Goal: Task Accomplishment & Management: Complete application form

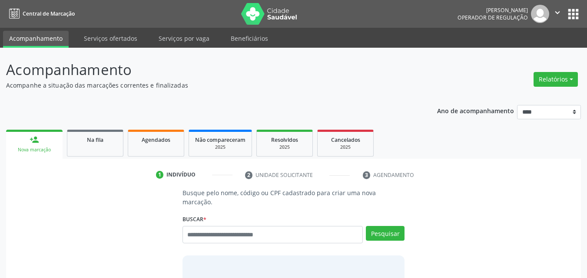
scroll to position [11, 0]
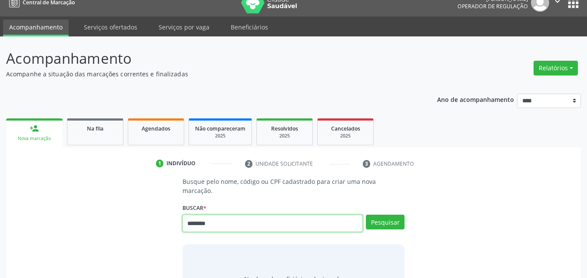
type input "********"
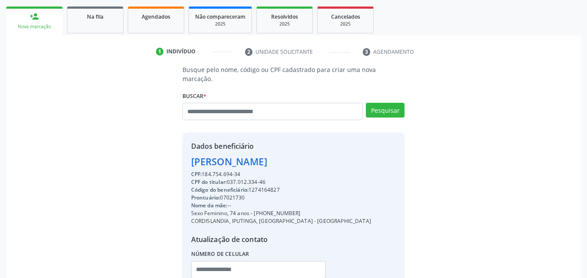
scroll to position [165, 0]
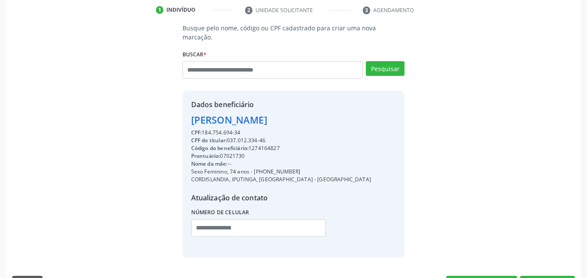
click at [276, 145] on div "Código do beneficiário: 1274164827" at bounding box center [281, 149] width 180 height 8
copy div "1274164827"
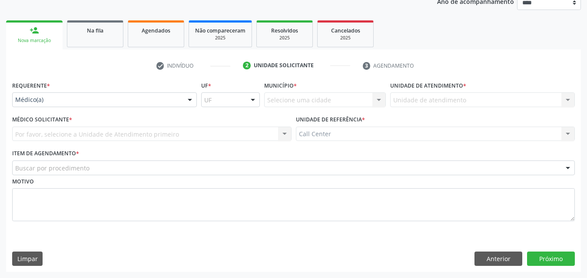
scroll to position [109, 0]
click at [167, 92] on div "Requerente * Médico(a) Médico(a) Enfermeiro(a) Paciente Nenhum resultado encont…" at bounding box center [104, 93] width 185 height 28
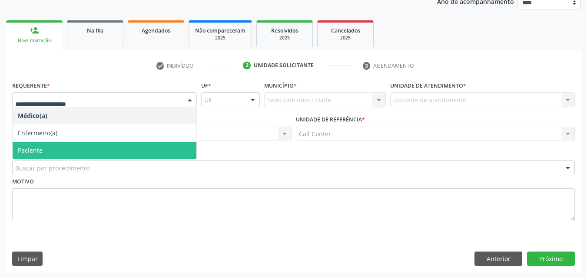
click at [154, 142] on span "Paciente" at bounding box center [105, 150] width 184 height 17
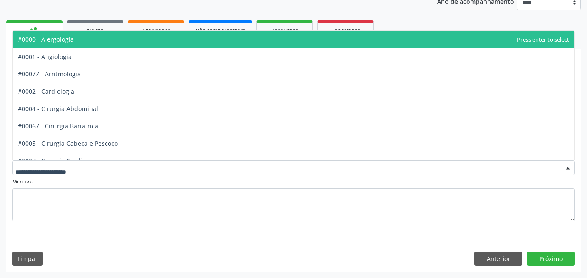
click at [152, 164] on div at bounding box center [293, 168] width 562 height 15
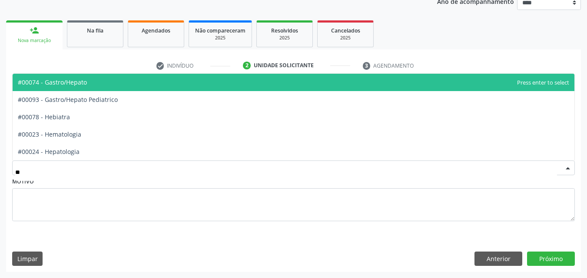
type input "***"
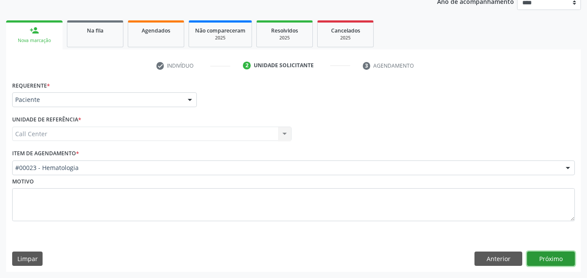
click at [563, 254] on button "Próximo" at bounding box center [551, 259] width 48 height 15
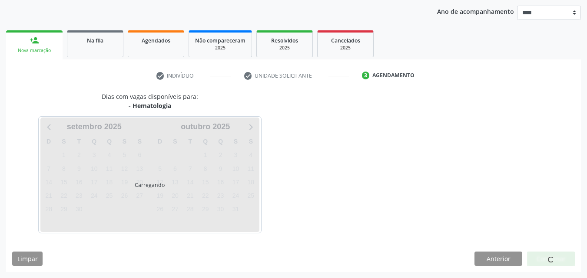
scroll to position [99, 0]
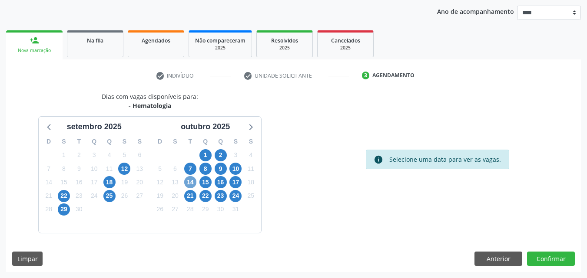
click at [189, 186] on span "14" at bounding box center [190, 182] width 12 height 12
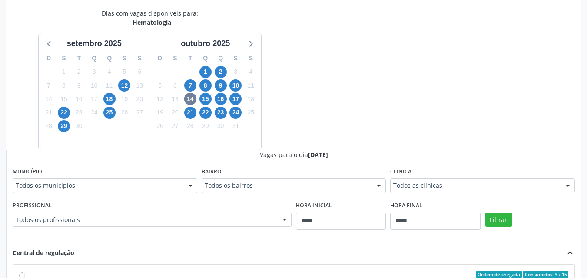
scroll to position [204, 0]
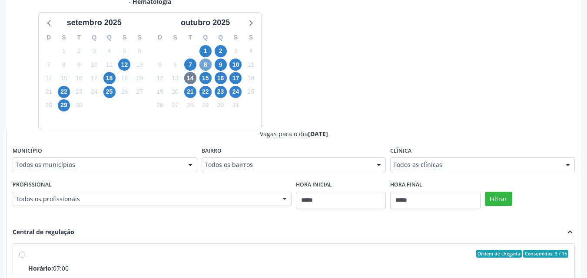
click at [210, 66] on span "8" at bounding box center [205, 65] width 12 height 12
click at [220, 80] on span "16" at bounding box center [221, 78] width 12 height 12
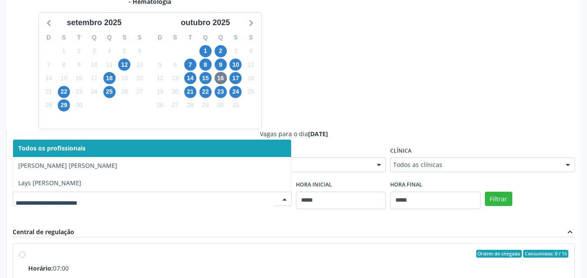
click at [246, 192] on div at bounding box center [152, 199] width 279 height 15
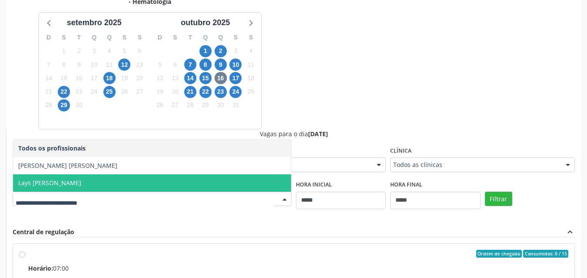
click at [210, 181] on span "Lays Clemente Cavalcanti" at bounding box center [152, 183] width 278 height 17
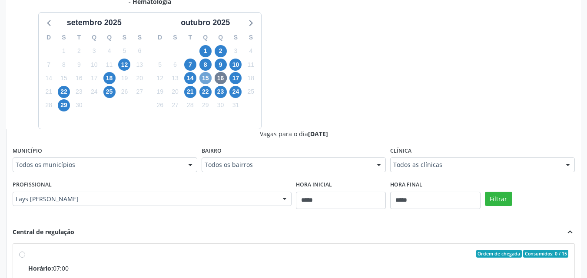
click at [211, 78] on span "15" at bounding box center [205, 78] width 12 height 12
click at [221, 81] on span "16" at bounding box center [221, 78] width 12 height 12
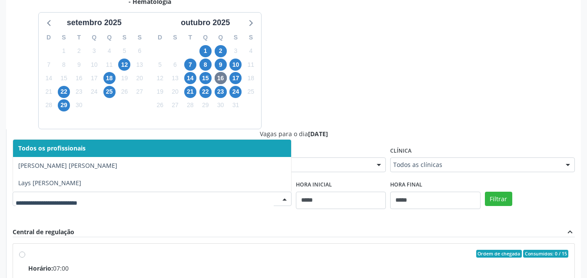
click at [228, 206] on div at bounding box center [152, 199] width 279 height 15
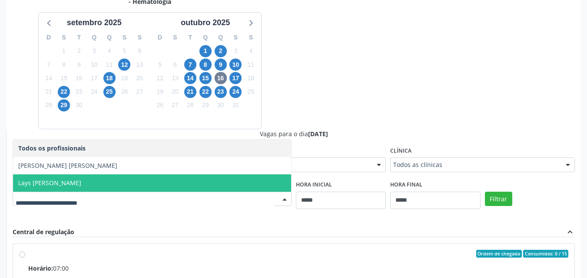
click at [198, 187] on span "Lays Clemente Cavalcanti" at bounding box center [152, 183] width 278 height 17
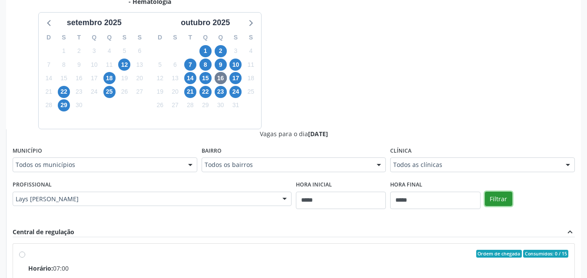
click at [499, 198] on button "Filtrar" at bounding box center [498, 199] width 27 height 15
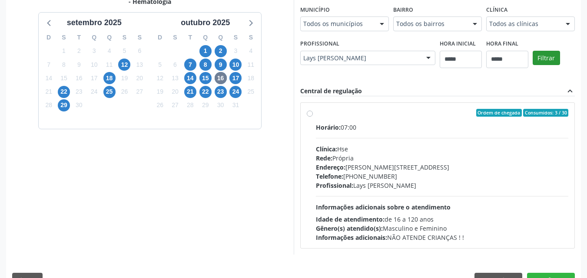
click at [499, 198] on div "Horário: 07:00 Clínica: Hse Rede: Própria Endereço: Av Rosa e Silva, nº 36, Esp…" at bounding box center [442, 182] width 253 height 119
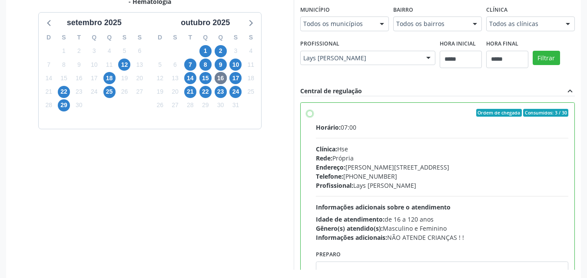
scroll to position [241, 0]
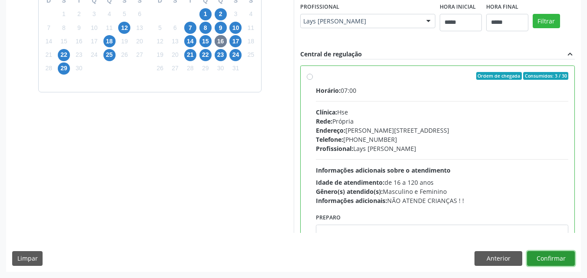
click at [560, 255] on button "Confirmar" at bounding box center [551, 258] width 48 height 15
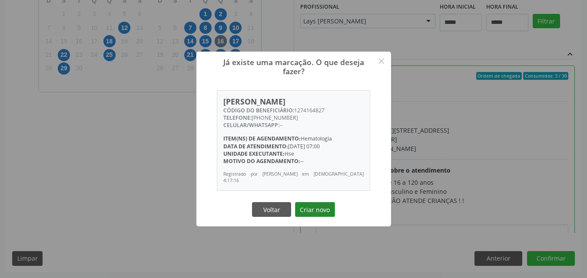
click at [314, 210] on button "Criar novo" at bounding box center [315, 209] width 40 height 15
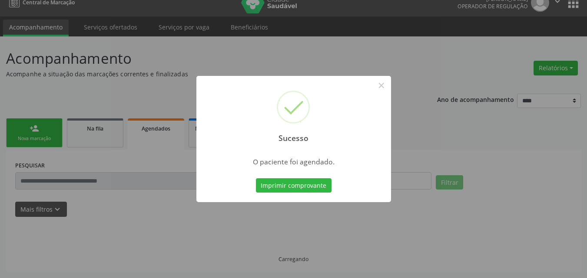
scroll to position [11, 0]
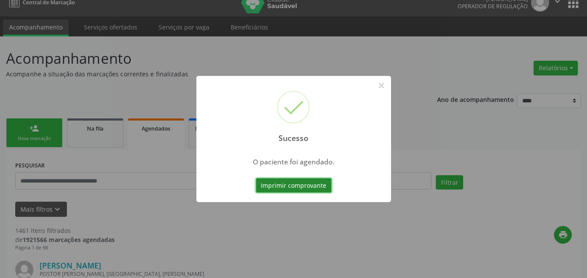
click at [274, 183] on button "Imprimir comprovante" at bounding box center [294, 185] width 76 height 15
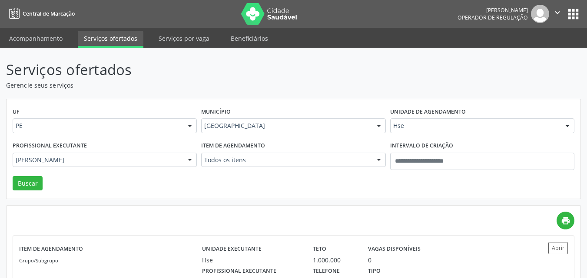
scroll to position [128, 0]
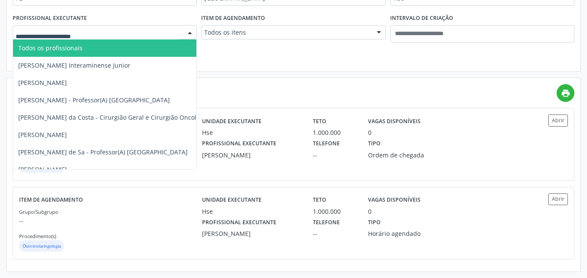
click at [182, 27] on div at bounding box center [105, 32] width 184 height 15
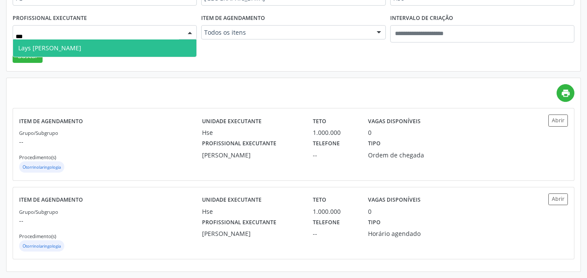
type input "****"
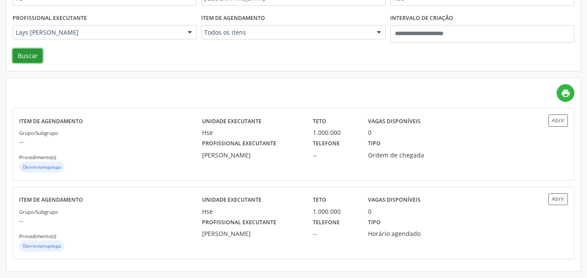
click at [31, 50] on button "Buscar" at bounding box center [28, 56] width 30 height 15
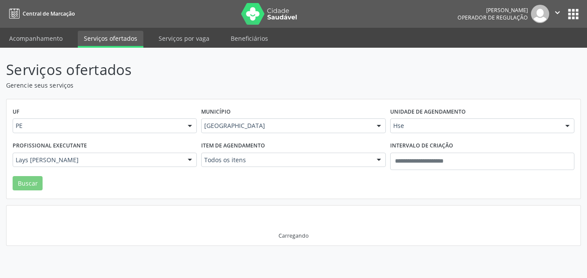
scroll to position [0, 0]
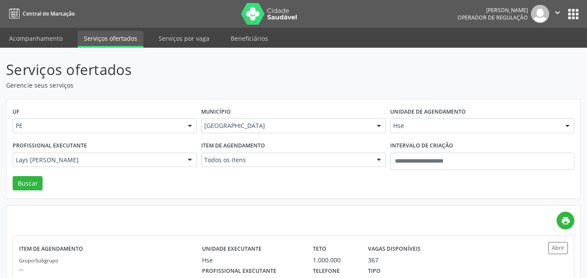
click at [197, 165] on div "Lays Clemente Cavalcanti Todos os profissionais Adalberto Aguiar Interaminense …" at bounding box center [105, 160] width 184 height 15
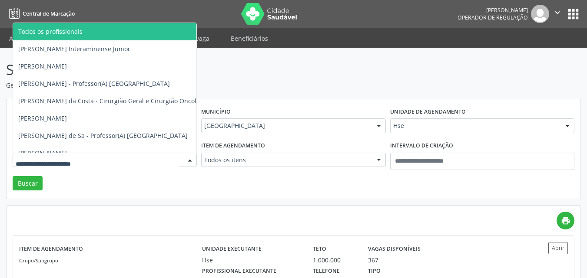
click at [212, 184] on div "UF PE PE Nenhum resultado encontrado para: " " Não há nenhuma opção para ser ex…" at bounding box center [294, 149] width 574 height 100
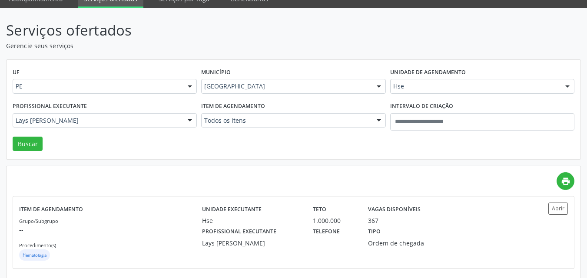
scroll to position [49, 0]
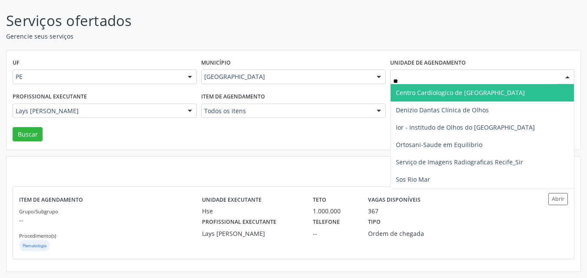
type input "***"
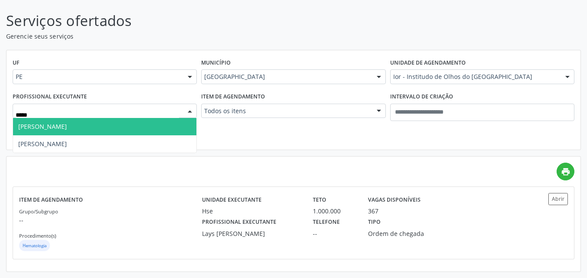
type input "******"
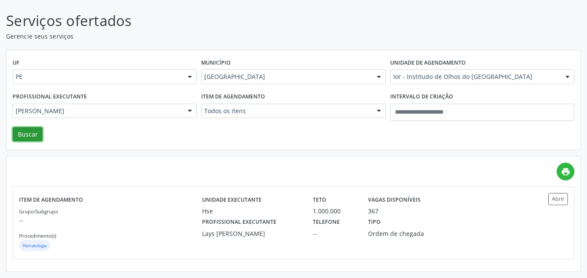
click at [30, 137] on button "Buscar" at bounding box center [28, 134] width 30 height 15
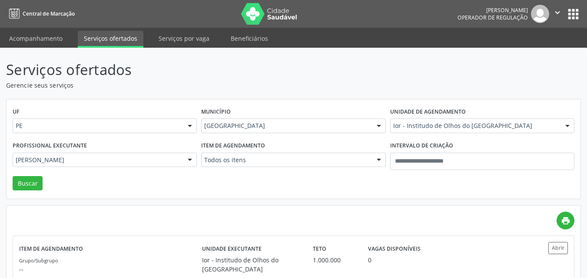
click at [192, 202] on div "Serviços ofertados Gerencie seus serviços UF PE PE Nenhum resultado encontrado …" at bounding box center [293, 190] width 575 height 262
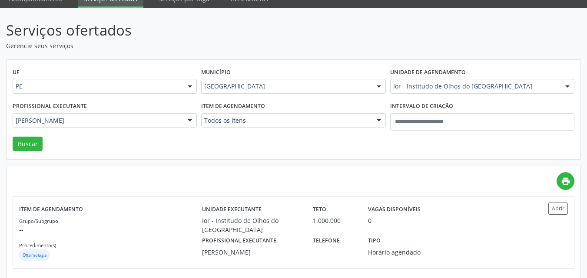
scroll to position [49, 0]
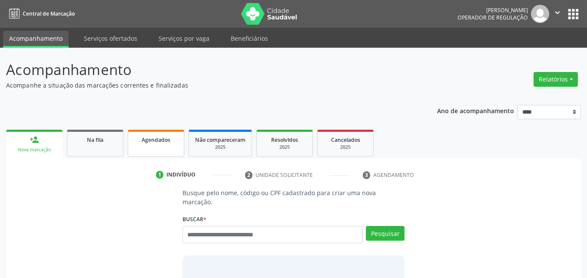
click at [168, 146] on link "Agendados" at bounding box center [156, 143] width 56 height 27
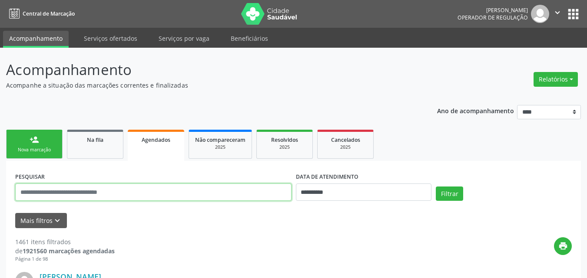
paste input "**********"
type input "**********"
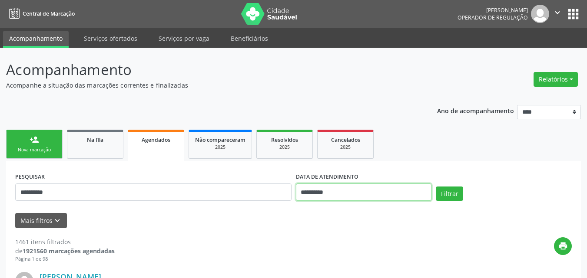
click at [410, 192] on input "**********" at bounding box center [364, 192] width 136 height 17
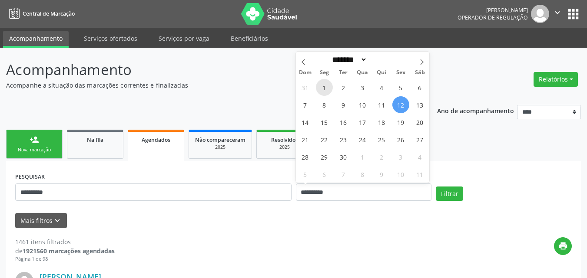
click at [324, 87] on span "1" at bounding box center [324, 87] width 17 height 17
type input "**********"
click at [422, 60] on icon at bounding box center [422, 62] width 6 height 6
select select "*"
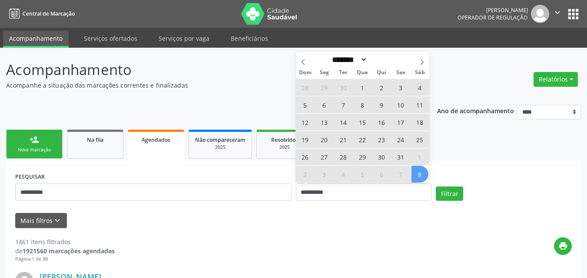
click at [419, 171] on span "8" at bounding box center [419, 174] width 17 height 17
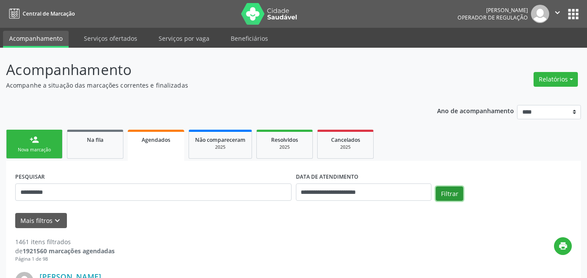
click at [457, 198] on button "Filtrar" at bounding box center [449, 194] width 27 height 15
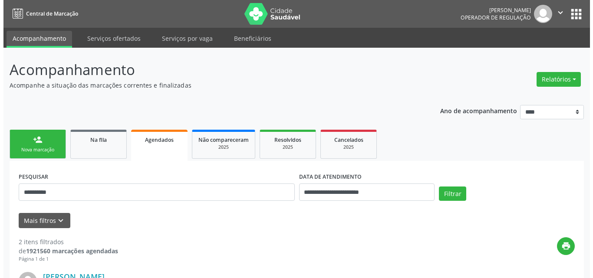
scroll to position [243, 0]
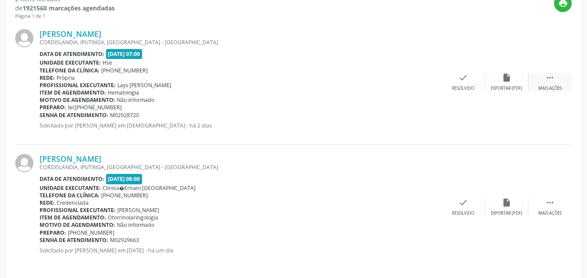
click at [559, 80] on div " Mais ações" at bounding box center [549, 82] width 43 height 19
click at [430, 79] on div "cancel Cancelar" at bounding box center [419, 82] width 43 height 19
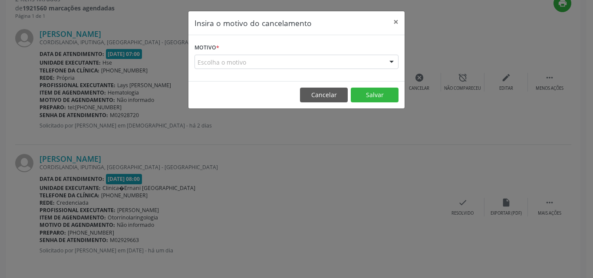
click at [363, 65] on div "Escolha o motivo" at bounding box center [297, 62] width 204 height 15
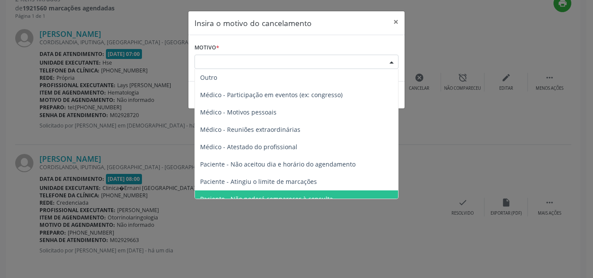
click at [323, 192] on span "Paciente - Não poderá comparecer à consulta" at bounding box center [296, 199] width 203 height 17
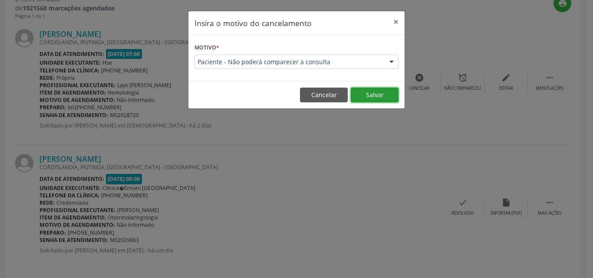
click at [372, 98] on button "Salvar" at bounding box center [375, 95] width 48 height 15
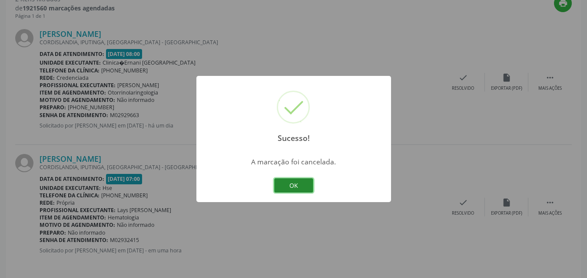
click at [294, 188] on button "OK" at bounding box center [293, 185] width 39 height 15
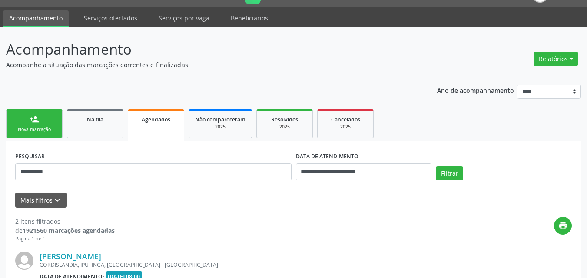
scroll to position [19, 0]
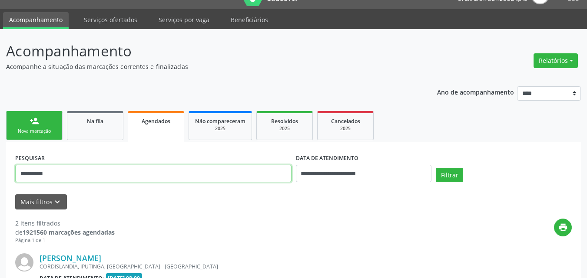
click at [219, 174] on input "**********" at bounding box center [153, 173] width 276 height 17
paste input "text"
type input "**********"
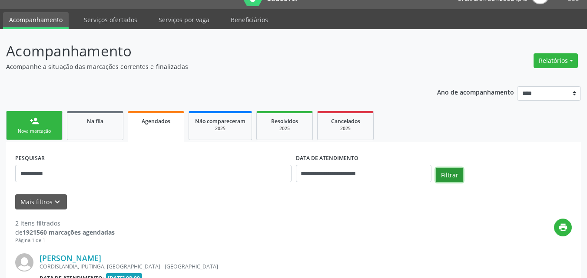
click at [441, 172] on button "Filtrar" at bounding box center [449, 175] width 27 height 15
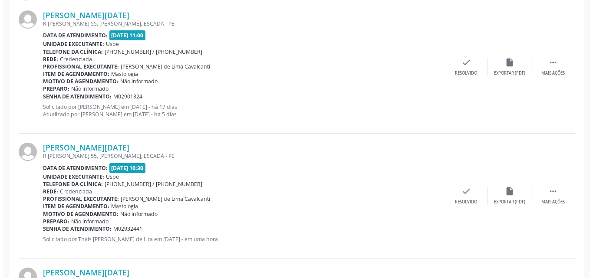
scroll to position [424, 0]
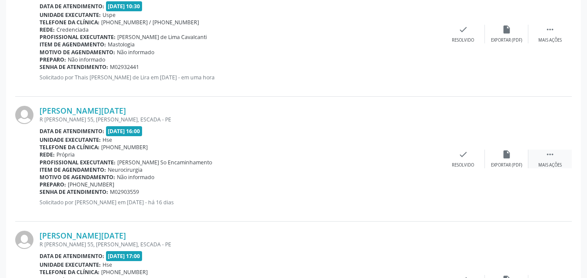
click at [546, 159] on icon "" at bounding box center [550, 155] width 10 height 10
click at [403, 153] on div "cancel Cancelar" at bounding box center [419, 159] width 43 height 19
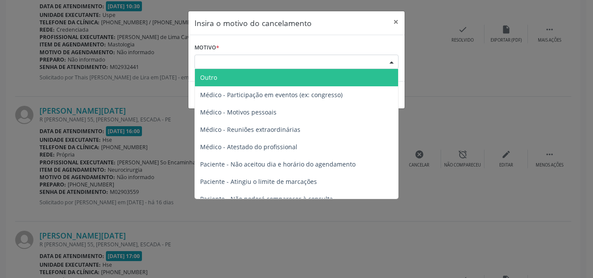
click at [371, 64] on div "Escolha o motivo" at bounding box center [297, 62] width 204 height 15
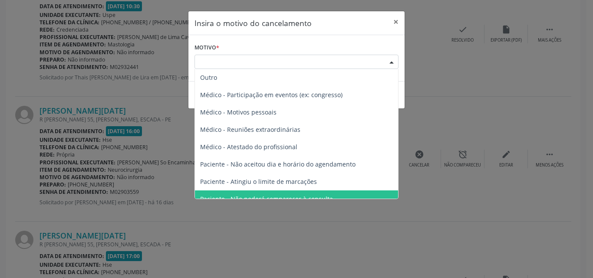
click at [369, 194] on span "Paciente - Não poderá comparecer à consulta" at bounding box center [296, 199] width 203 height 17
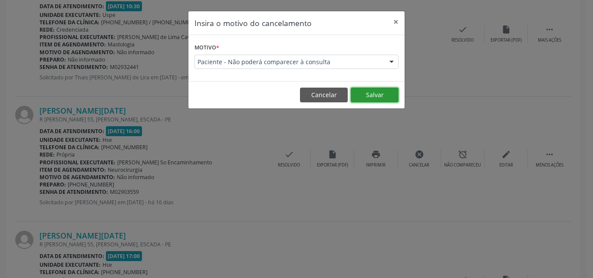
click at [380, 92] on button "Salvar" at bounding box center [375, 95] width 48 height 15
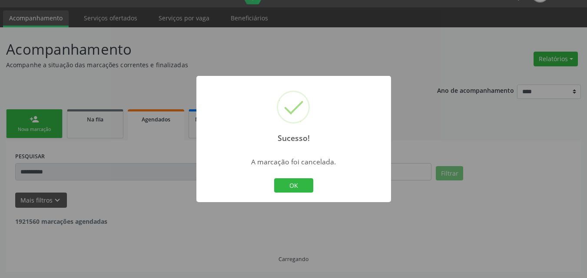
scroll to position [382, 0]
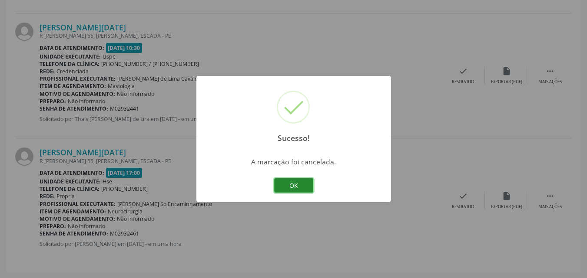
click at [307, 184] on button "OK" at bounding box center [293, 185] width 39 height 15
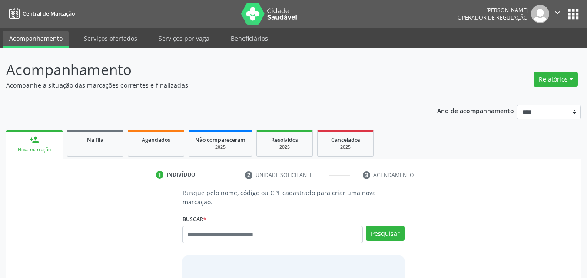
scroll to position [11, 0]
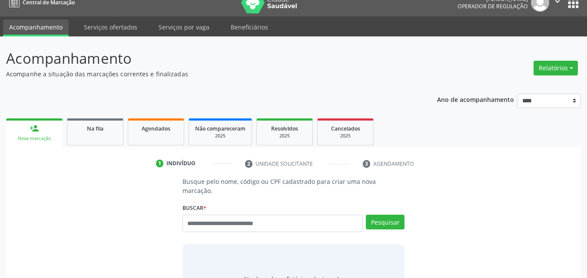
type input "*"
type input "**********"
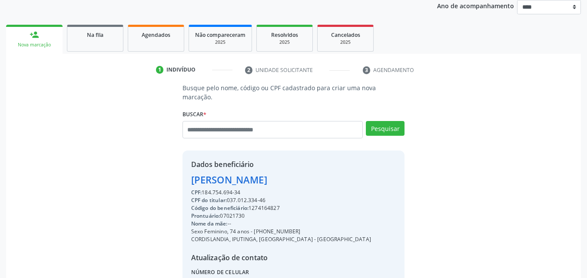
scroll to position [180, 0]
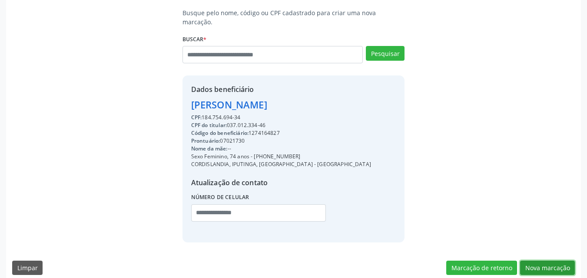
click at [534, 261] on button "Nova marcação" at bounding box center [547, 268] width 55 height 15
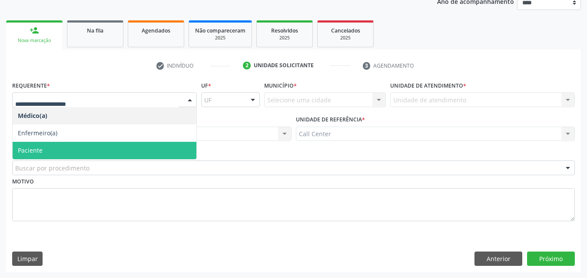
click at [96, 152] on span "Paciente" at bounding box center [105, 150] width 184 height 17
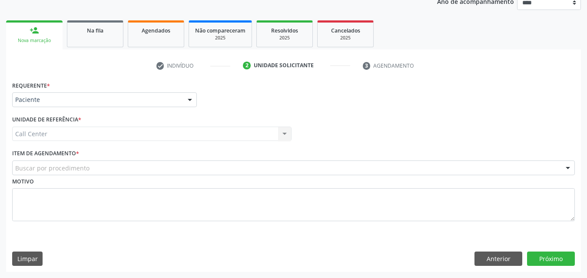
click at [103, 170] on div "Buscar por procedimento" at bounding box center [293, 168] width 562 height 15
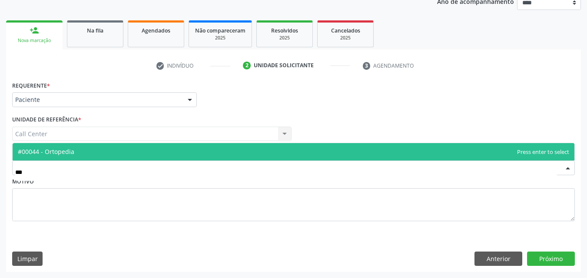
type input "****"
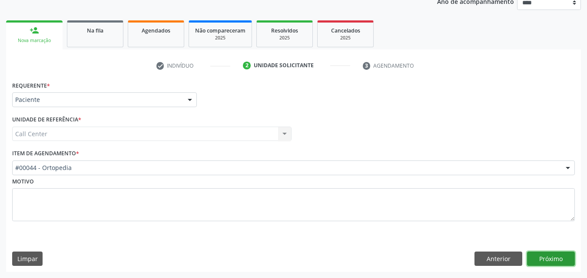
click at [548, 254] on button "Próximo" at bounding box center [551, 259] width 48 height 15
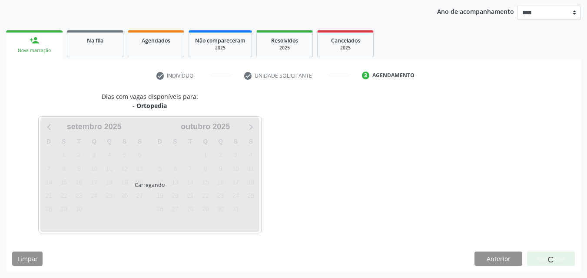
scroll to position [99, 0]
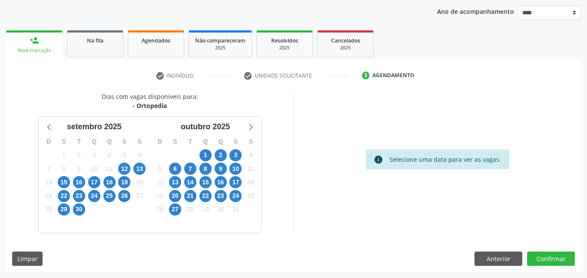
click at [172, 190] on div "20" at bounding box center [175, 195] width 12 height 13
click at [174, 194] on span "20" at bounding box center [175, 196] width 12 height 12
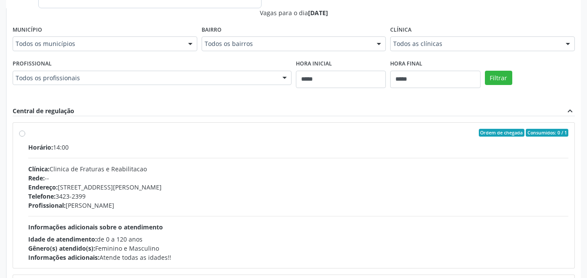
scroll to position [325, 0]
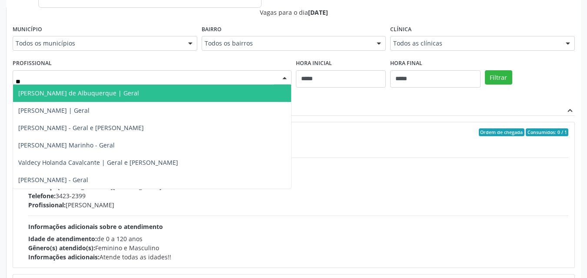
type input "***"
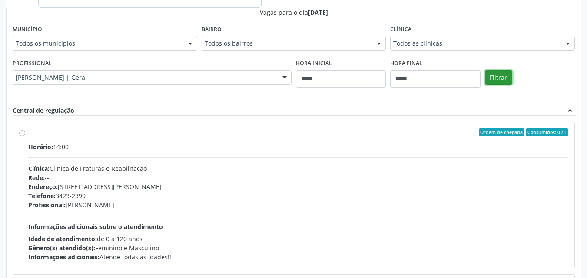
click at [494, 77] on button "Filtrar" at bounding box center [498, 77] width 27 height 15
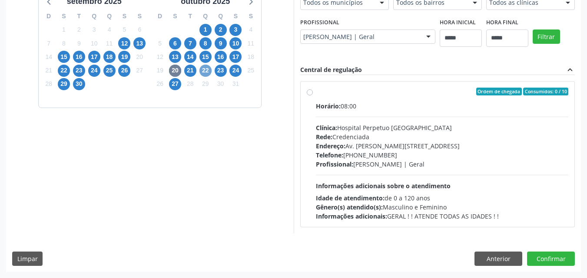
click at [201, 69] on span "22" at bounding box center [205, 71] width 12 height 12
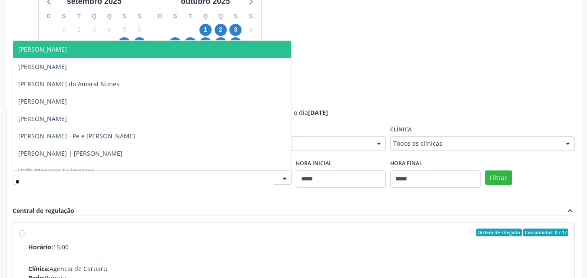
type input "**"
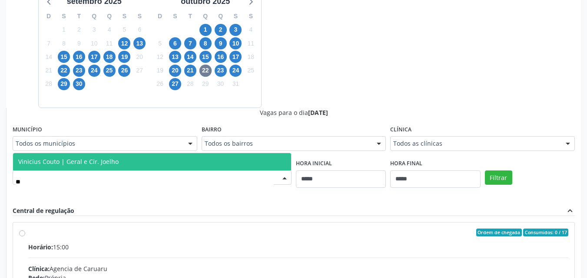
click at [149, 159] on span "Vinicius Couto | Geral e Cir. Joelho" at bounding box center [152, 161] width 278 height 17
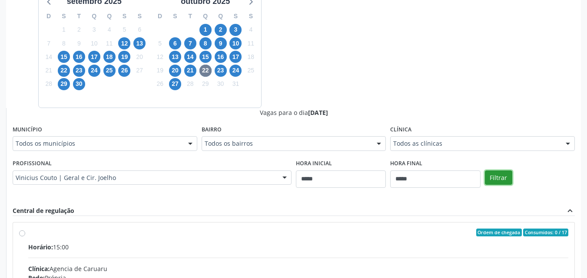
click at [495, 175] on button "Filtrar" at bounding box center [498, 178] width 27 height 15
click at [190, 67] on span "21" at bounding box center [190, 71] width 12 height 12
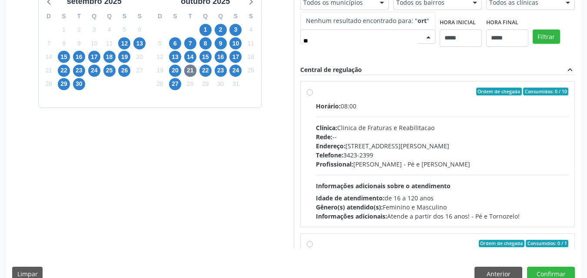
type input "*"
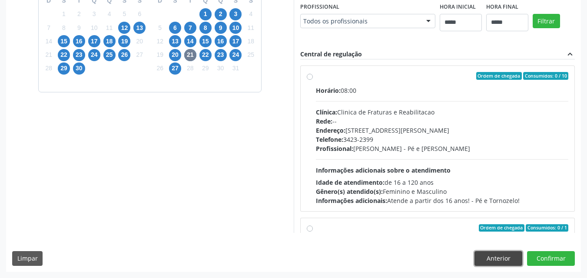
click at [501, 264] on button "Anterior" at bounding box center [498, 258] width 48 height 15
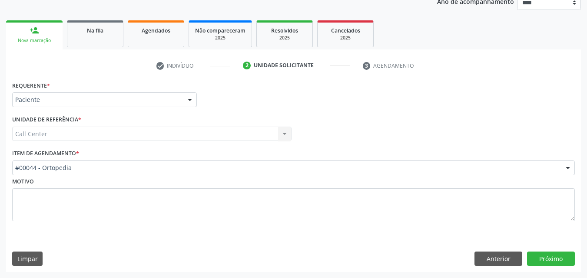
scroll to position [109, 0]
click at [501, 264] on button "Anterior" at bounding box center [498, 259] width 48 height 15
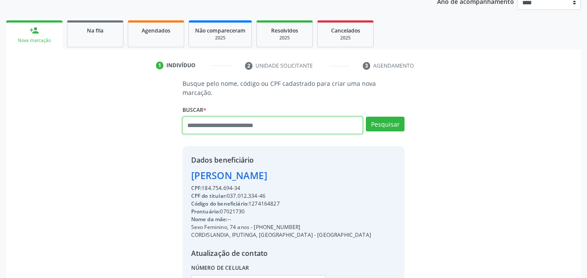
click at [333, 118] on input "text" at bounding box center [272, 125] width 181 height 17
type input "*"
type input "******"
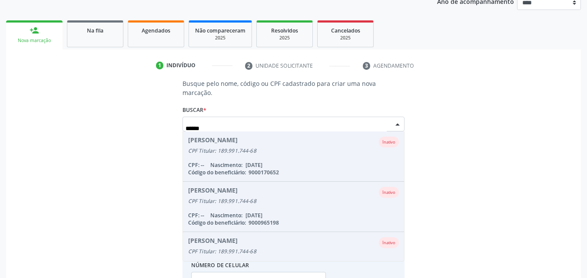
scroll to position [122, 0]
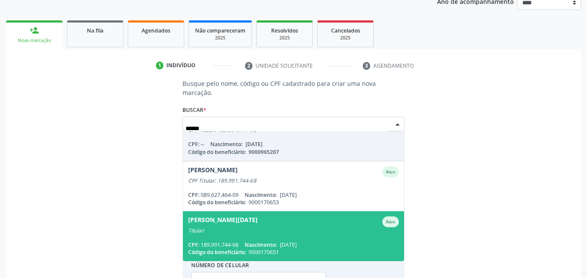
click at [349, 217] on div "Vera Lucia Alves de Arruda Monteiro Ativo" at bounding box center [293, 222] width 211 height 11
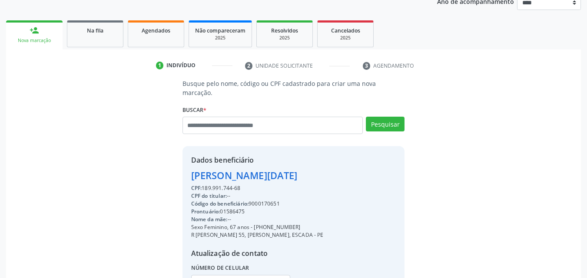
click at [271, 200] on div "Código do beneficiário: 9000170651" at bounding box center [257, 204] width 132 height 8
click at [280, 200] on div "Código do beneficiário: 9000170651" at bounding box center [257, 204] width 132 height 8
copy div "9000170651"
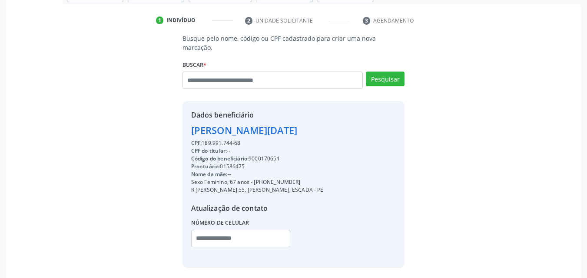
scroll to position [180, 0]
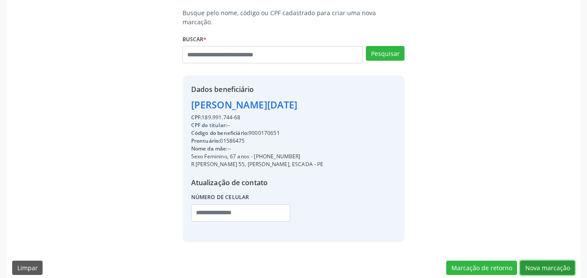
click at [543, 261] on button "Nova marcação" at bounding box center [547, 268] width 55 height 15
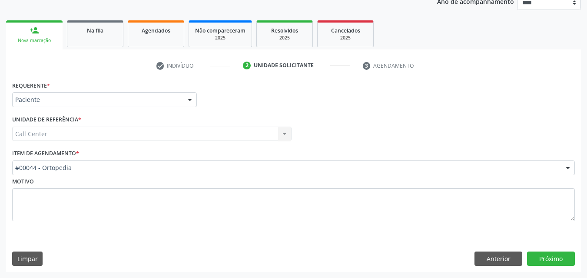
scroll to position [109, 0]
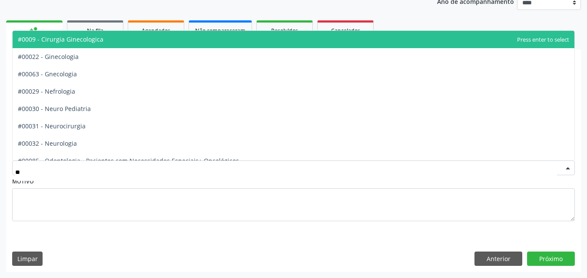
type input "***"
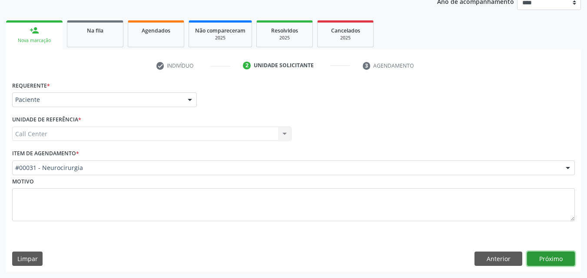
click at [539, 258] on button "Próximo" at bounding box center [551, 259] width 48 height 15
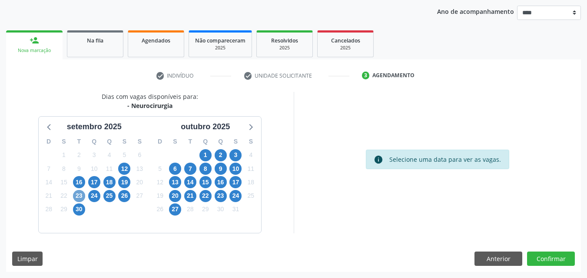
click at [82, 195] on span "23" at bounding box center [79, 196] width 12 height 12
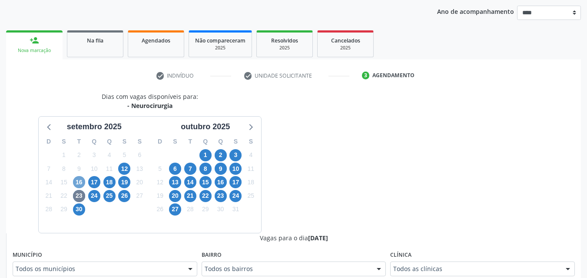
click at [78, 178] on span "16" at bounding box center [79, 182] width 12 height 12
click at [291, 215] on div "Dias com vagas disponíveis para: - Neurocirurgia setembro 2025 D S T Q Q S S 31…" at bounding box center [149, 162] width 287 height 141
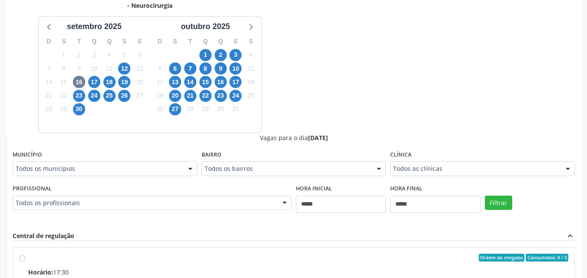
scroll to position [256, 0]
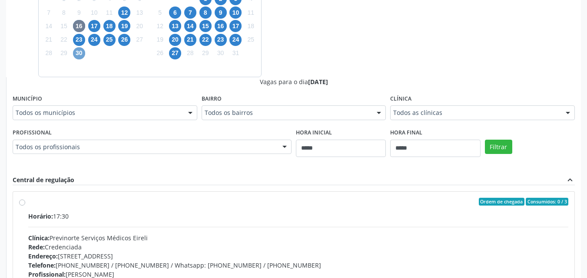
click at [78, 54] on span "30" at bounding box center [79, 53] width 12 height 12
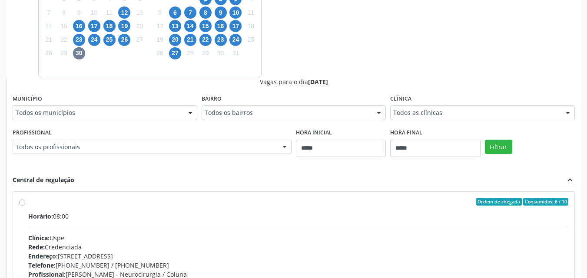
click at [214, 152] on div "Todos os profissionais" at bounding box center [152, 147] width 279 height 15
click at [97, 39] on span "24" at bounding box center [94, 40] width 12 height 12
click at [155, 153] on div at bounding box center [152, 147] width 279 height 15
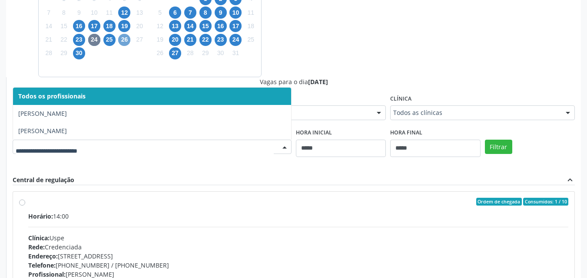
click at [119, 41] on span "26" at bounding box center [124, 40] width 12 height 12
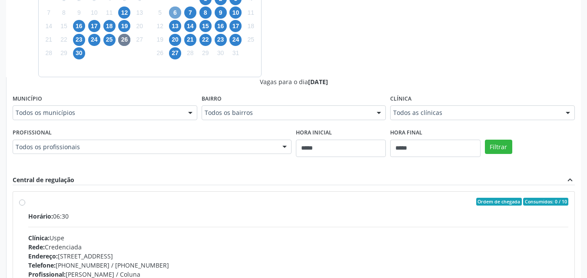
click at [179, 12] on span "6" at bounding box center [175, 13] width 12 height 12
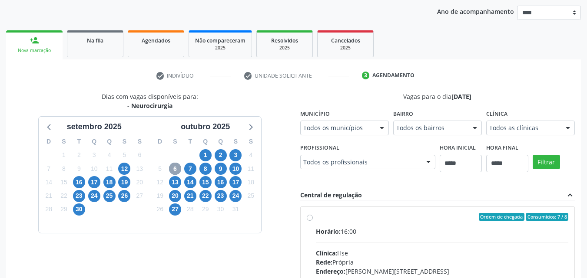
scroll to position [225, 0]
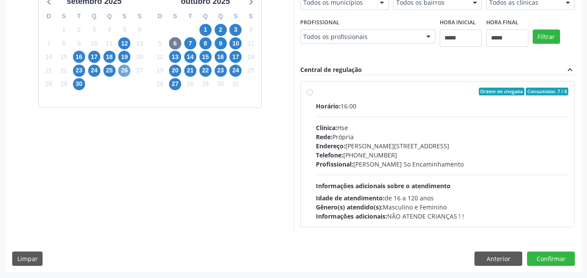
click at [126, 68] on span "26" at bounding box center [124, 71] width 12 height 12
click at [126, 68] on div "check Indivíduo check Unidade solicitante 3 Agendamento Busque pelo nome, códig…" at bounding box center [293, 103] width 575 height 338
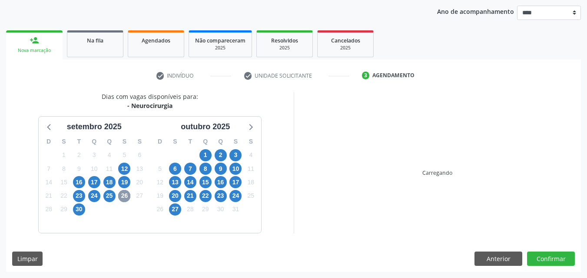
scroll to position [99, 0]
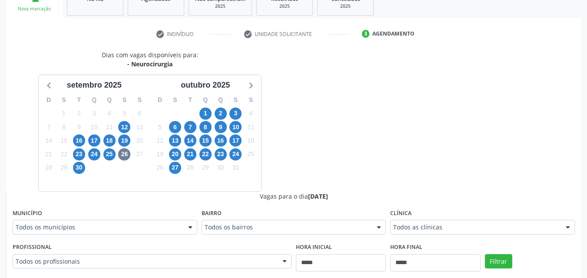
scroll to position [169, 0]
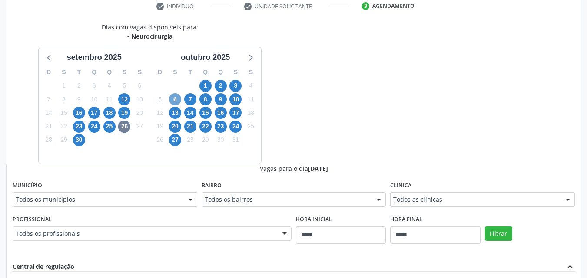
click at [178, 102] on span "6" at bounding box center [175, 99] width 12 height 12
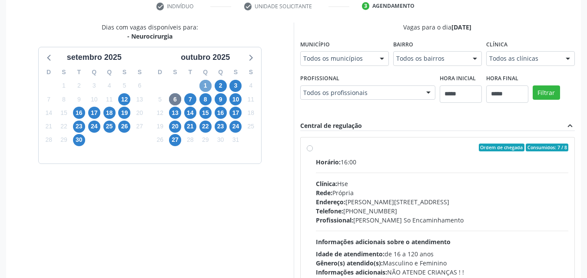
click at [208, 84] on span "1" at bounding box center [205, 86] width 12 height 12
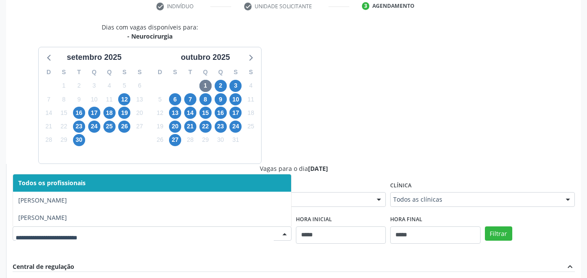
click at [281, 231] on div at bounding box center [284, 234] width 13 height 15
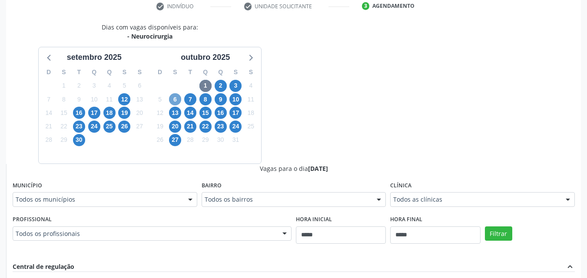
click at [173, 99] on span "6" at bounding box center [175, 99] width 12 height 12
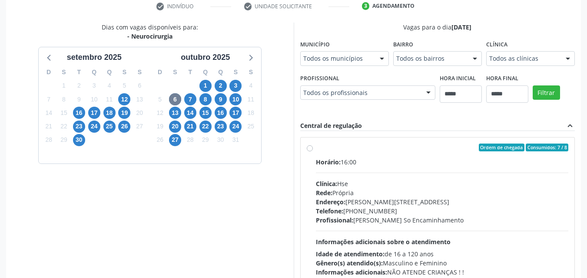
click at [453, 182] on div "Clínica: Hse" at bounding box center [442, 183] width 253 height 9
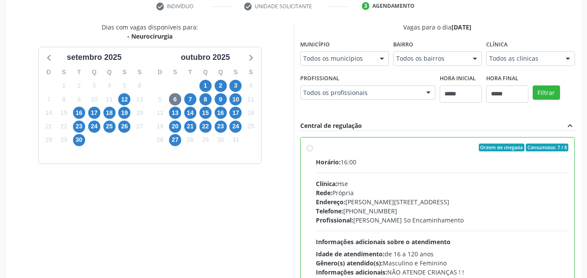
click at [543, 163] on div "Horário: 16:00" at bounding box center [442, 162] width 253 height 9
click at [532, 125] on div "Central de regulação expand_less" at bounding box center [437, 126] width 275 height 10
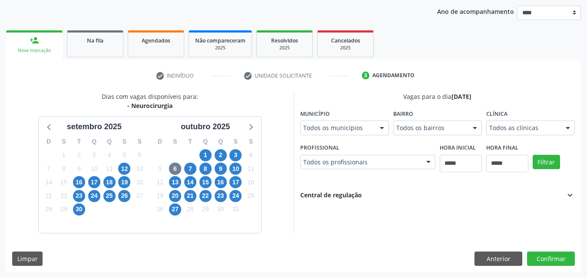
scroll to position [99, 0]
click at [553, 201] on div "Vagas para o dia 06/10/2025 Município Todos os municípios Todos os municípios R…" at bounding box center [437, 162] width 287 height 141
click at [545, 197] on div "Central de regulação expand_more" at bounding box center [437, 196] width 275 height 10
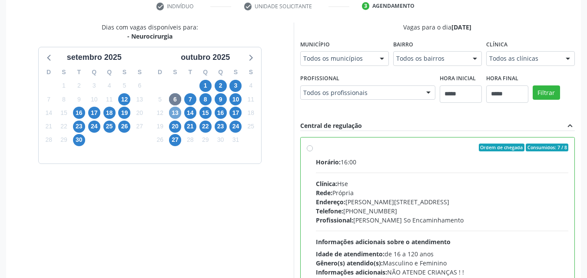
click at [174, 111] on span "13" at bounding box center [175, 113] width 12 height 12
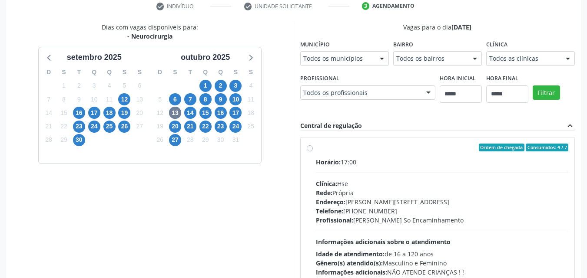
click at [337, 88] on div "Todos os profissionais" at bounding box center [367, 93] width 135 height 15
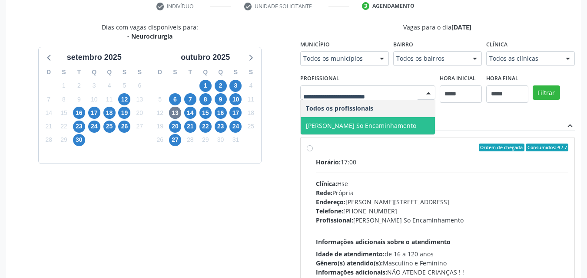
click at [382, 173] on hr at bounding box center [442, 173] width 253 height 0
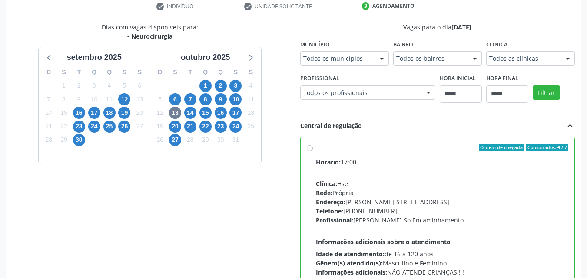
click at [222, 193] on div "Dias com vagas disponíveis para: - Neurocirurgia setembro 2025 D S T Q Q S S 31…" at bounding box center [149, 164] width 287 height 282
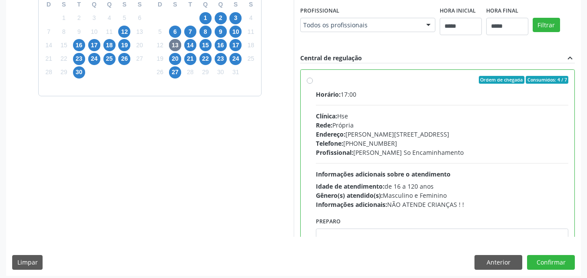
scroll to position [241, 0]
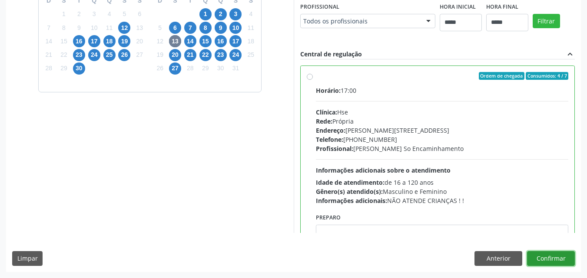
click at [565, 254] on button "Confirmar" at bounding box center [551, 258] width 48 height 15
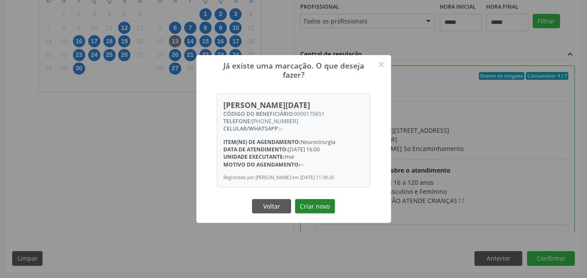
click at [324, 204] on button "Criar novo" at bounding box center [315, 206] width 40 height 15
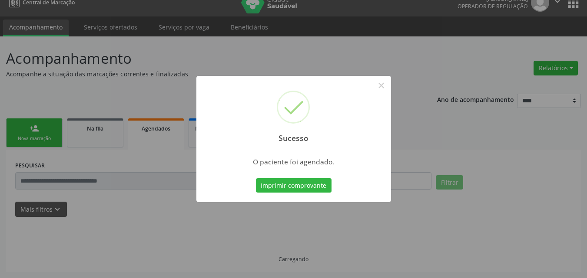
scroll to position [11, 0]
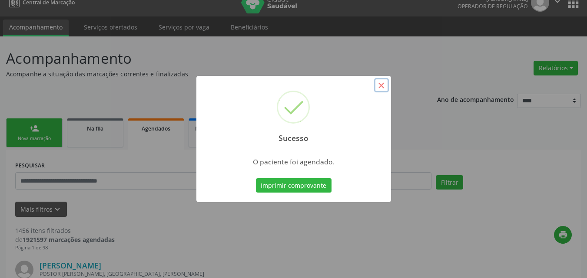
click at [380, 89] on button "×" at bounding box center [381, 85] width 15 height 15
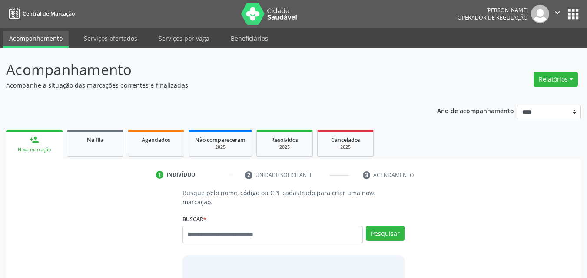
scroll to position [11, 0]
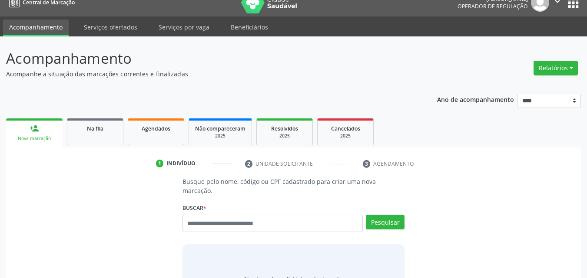
type input "*"
type input "**********"
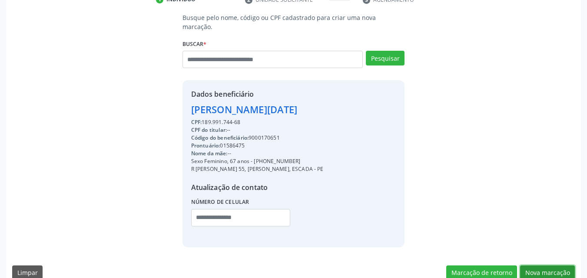
click at [562, 266] on button "Nova marcação" at bounding box center [547, 273] width 55 height 15
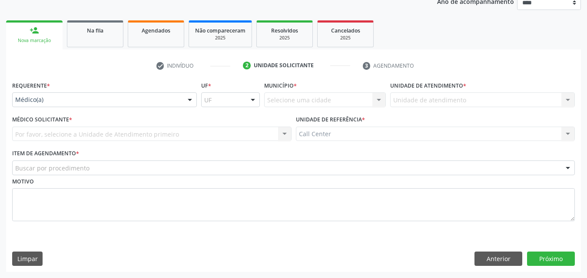
scroll to position [109, 0]
click at [182, 97] on div "Médico(a) Médico(a) Enfermeiro(a) Paciente Nenhum resultado encontrado para: " …" at bounding box center [104, 99] width 185 height 15
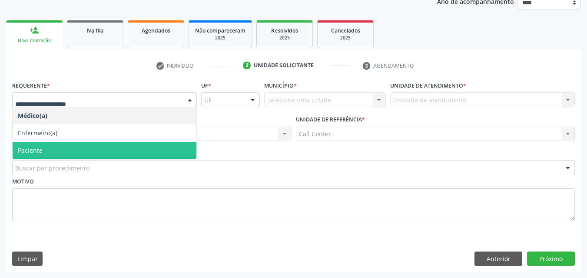
click at [151, 143] on span "Paciente" at bounding box center [105, 150] width 184 height 17
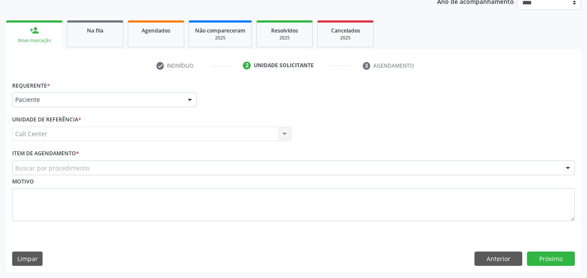
click at [147, 162] on div "Buscar por procedimento" at bounding box center [293, 168] width 562 height 15
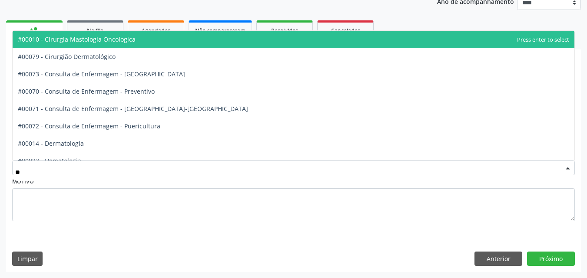
type input "***"
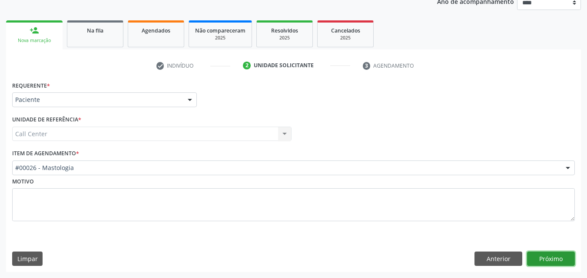
click at [535, 260] on button "Próximo" at bounding box center [551, 259] width 48 height 15
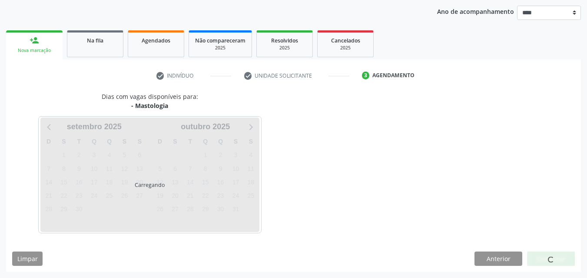
scroll to position [99, 0]
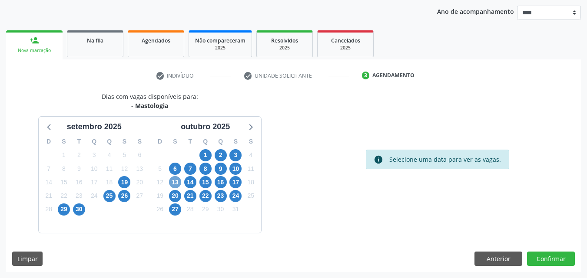
click at [174, 186] on span "13" at bounding box center [175, 182] width 12 height 12
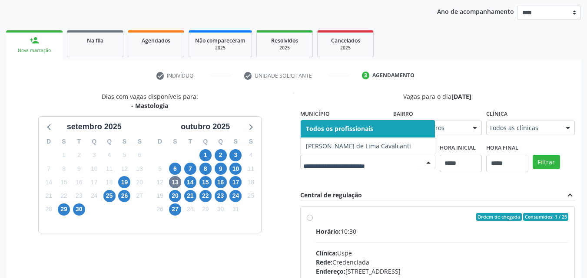
click at [401, 155] on div at bounding box center [367, 162] width 135 height 15
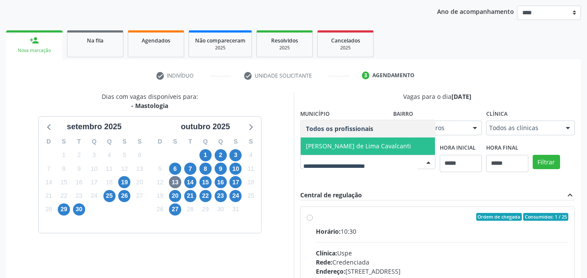
click at [397, 149] on span "[PERSON_NAME] de Lima Cavalcanti" at bounding box center [358, 146] width 105 height 8
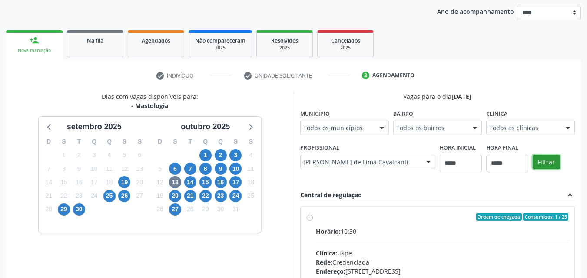
click at [547, 161] on button "Filtrar" at bounding box center [545, 162] width 27 height 15
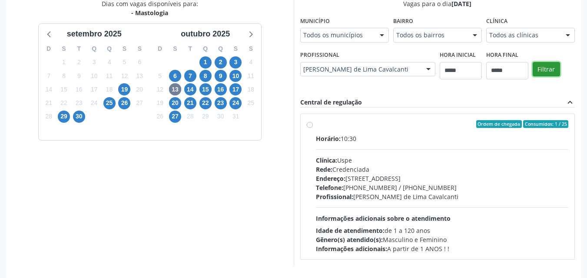
scroll to position [225, 0]
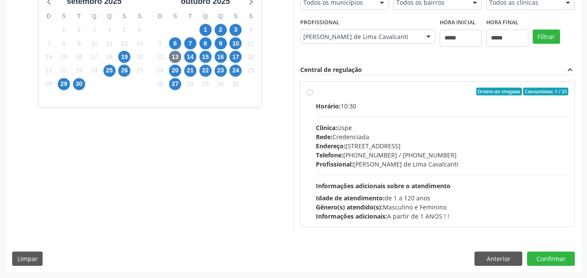
click at [495, 182] on div "Horário: 10:30 Clínica: Uspe Rede: Credenciada Endereço: [STREET_ADDRESS] Telef…" at bounding box center [442, 161] width 253 height 119
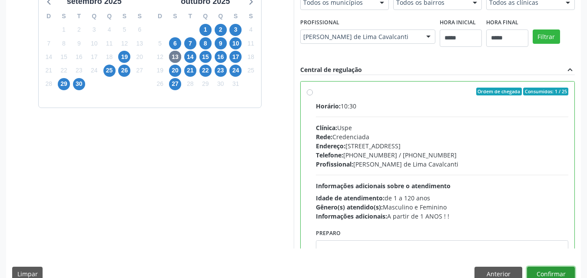
click at [558, 268] on button "Confirmar" at bounding box center [551, 274] width 48 height 15
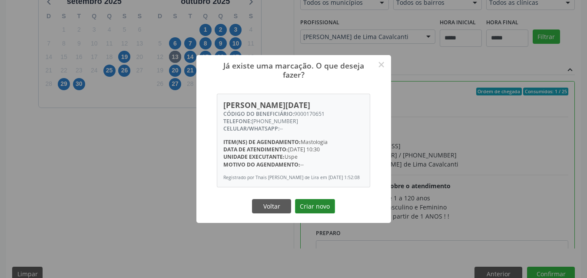
click at [329, 211] on button "Criar novo" at bounding box center [315, 206] width 40 height 15
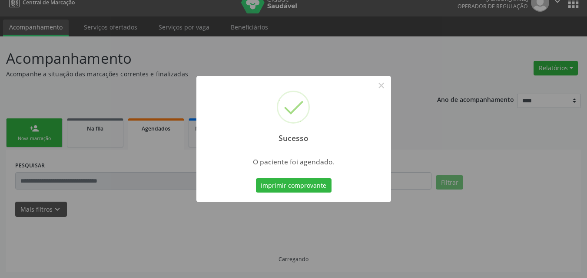
scroll to position [11, 0]
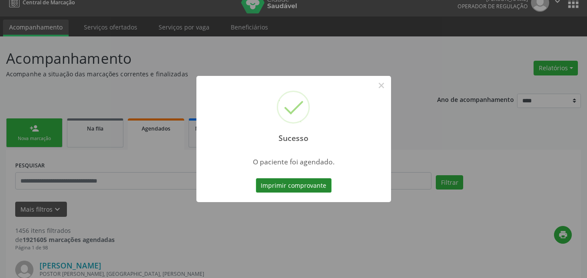
click at [284, 185] on button "Imprimir comprovante" at bounding box center [294, 185] width 76 height 15
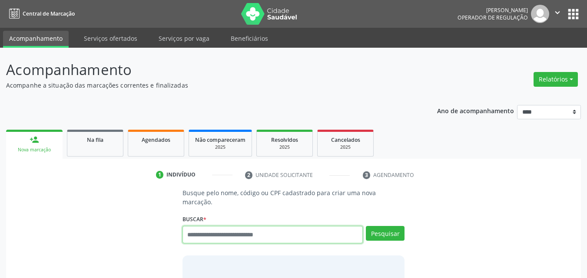
scroll to position [11, 0]
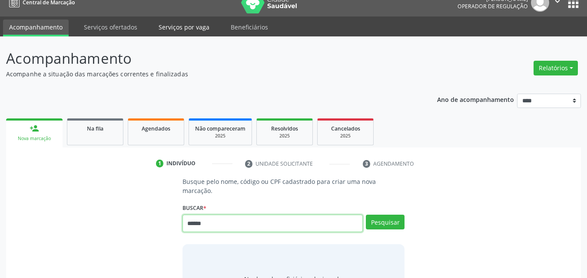
type input "******"
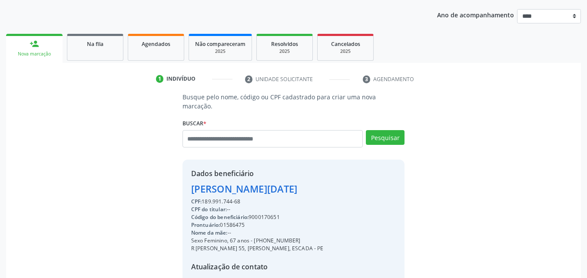
scroll to position [180, 0]
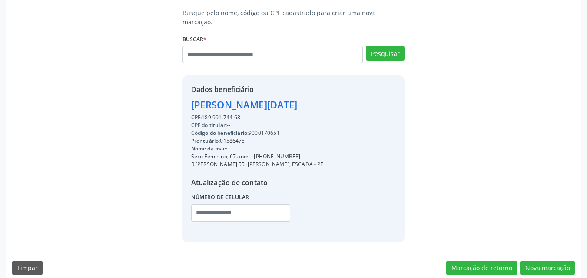
click at [275, 129] on div "Código do beneficiário: 9000170651" at bounding box center [257, 133] width 132 height 8
copy div "9000170651"
click at [545, 261] on button "Nova marcação" at bounding box center [547, 268] width 55 height 15
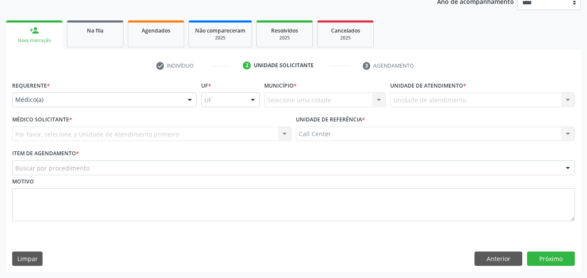
scroll to position [109, 0]
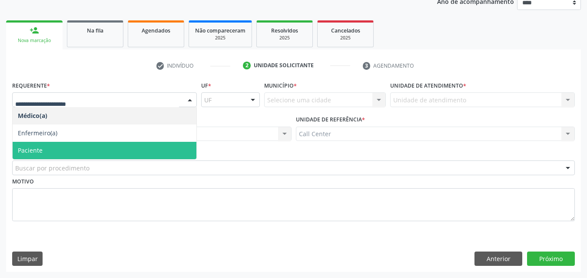
click at [132, 148] on span "Paciente" at bounding box center [105, 150] width 184 height 17
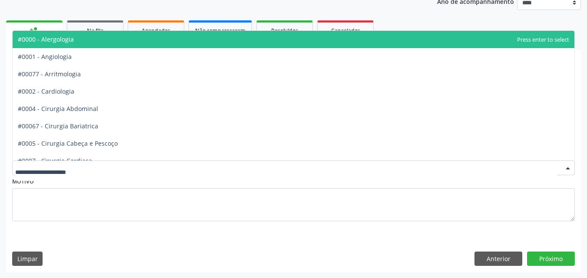
click at [133, 165] on div at bounding box center [293, 168] width 562 height 15
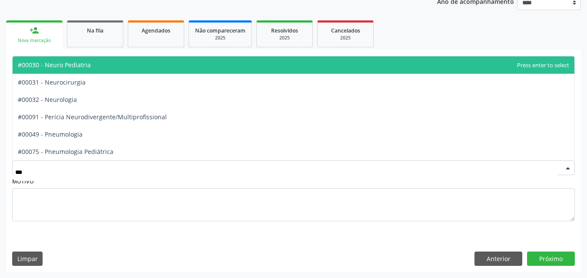
type input "****"
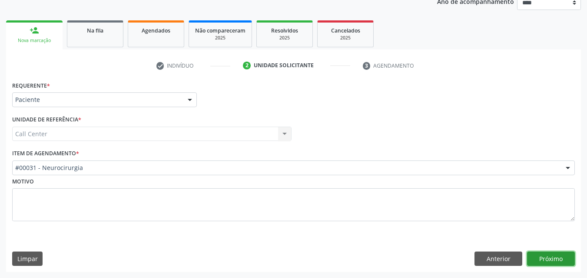
click at [567, 254] on button "Próximo" at bounding box center [551, 259] width 48 height 15
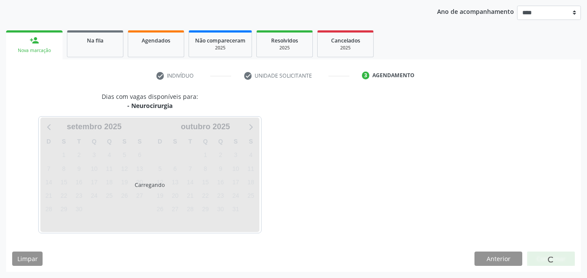
scroll to position [99, 0]
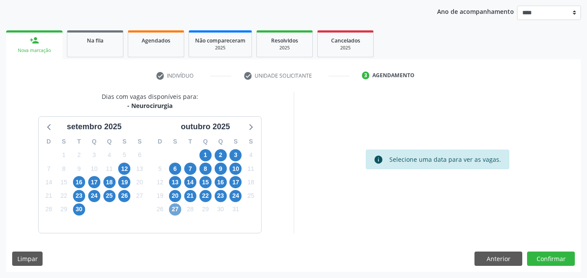
click at [176, 209] on span "27" at bounding box center [175, 210] width 12 height 12
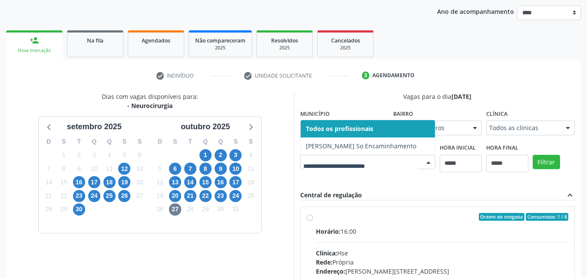
click at [376, 157] on div at bounding box center [367, 162] width 135 height 15
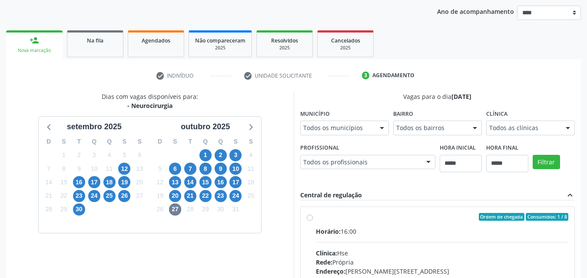
click at [439, 222] on label "Ordem de chegada Consumidos: 1 / 8 Horário: 16:00 Clínica: Hse Rede: [PERSON_NA…" at bounding box center [442, 279] width 253 height 133
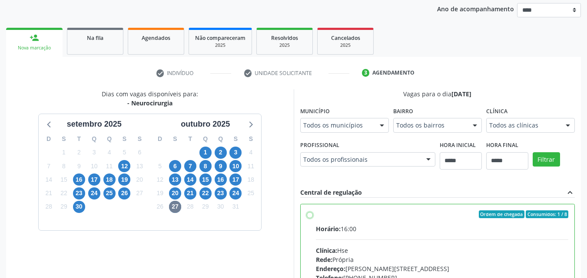
scroll to position [227, 0]
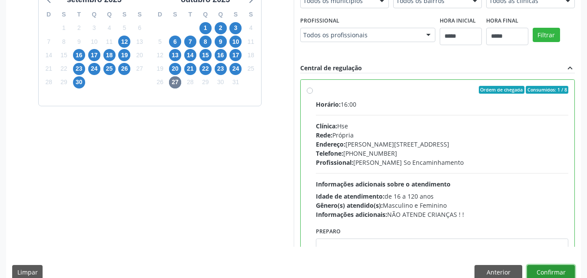
click at [540, 275] on button "Confirmar" at bounding box center [551, 272] width 48 height 15
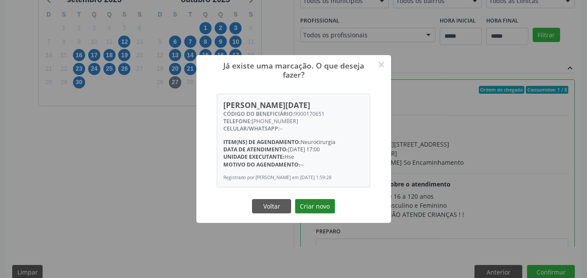
click at [318, 208] on button "Criar novo" at bounding box center [315, 206] width 40 height 15
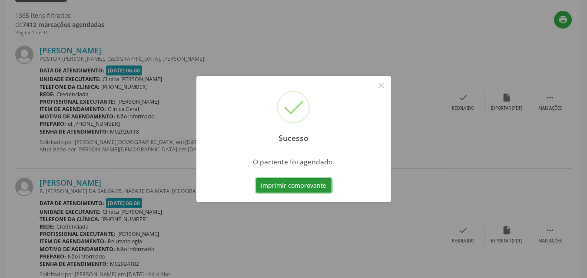
scroll to position [11, 0]
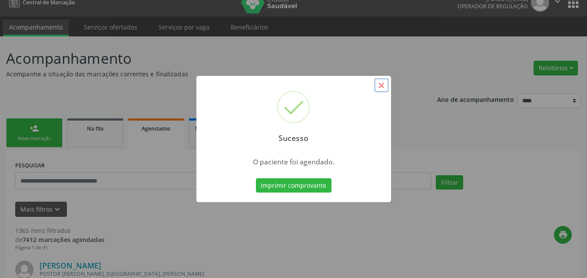
click at [384, 90] on button "×" at bounding box center [381, 85] width 15 height 15
